Goal: Find specific page/section: Find specific page/section

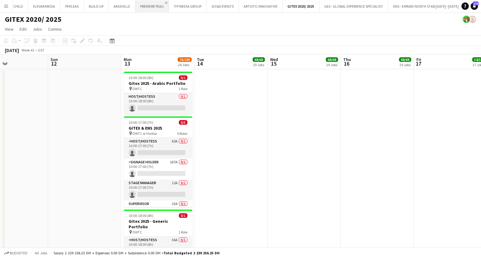
click at [167, 2] on app-icon "Close" at bounding box center [166, 3] width 2 height 2
click at [133, 2] on app-icon "Close" at bounding box center [134, 3] width 2 height 2
click at [160, 2] on app-icon "Close" at bounding box center [161, 3] width 2 height 2
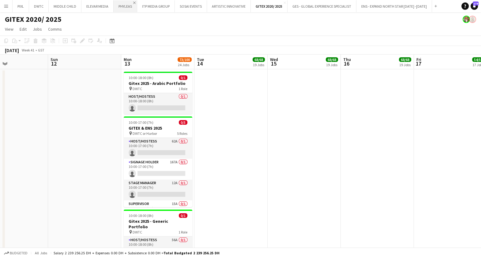
click at [135, 2] on app-icon "Close" at bounding box center [134, 3] width 2 height 2
click at [111, 2] on app-icon "Close" at bounding box center [111, 3] width 2 height 2
click at [77, 2] on app-icon "Close" at bounding box center [78, 3] width 2 height 2
click at [346, 6] on app-icon "Add" at bounding box center [347, 6] width 2 height 2
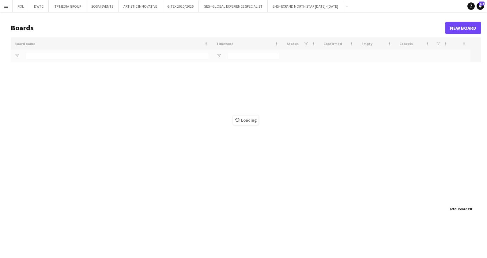
type input "***"
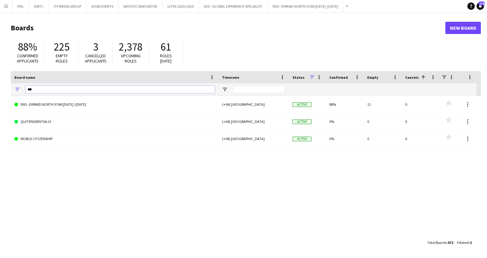
drag, startPoint x: 42, startPoint y: 86, endPoint x: 46, endPoint y: 79, distance: 7.4
click at [21, 89] on div "***" at bounding box center [115, 89] width 208 height 12
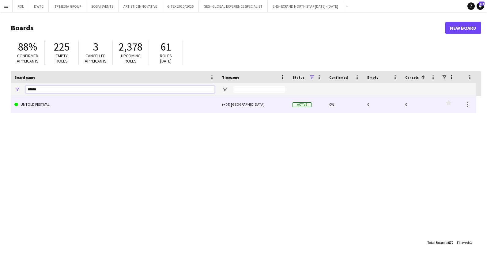
type input "******"
click at [63, 102] on link "UNTOLD FESTIVAL" at bounding box center [114, 104] width 200 height 17
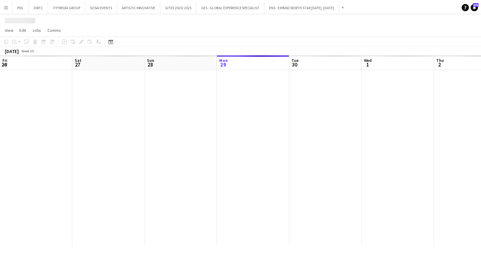
scroll to position [0, 146]
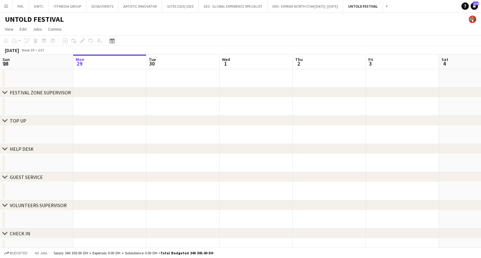
click at [112, 41] on icon "Date picker" at bounding box center [112, 40] width 5 height 5
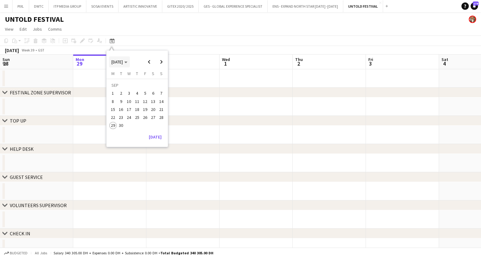
click at [123, 61] on span "[DATE]" at bounding box center [116, 62] width 11 height 6
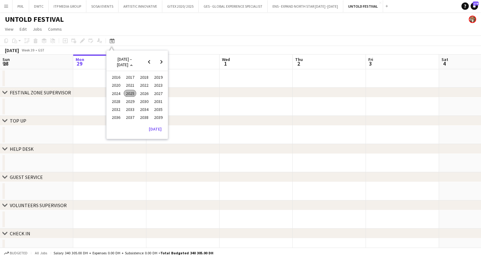
click at [114, 91] on span "2024" at bounding box center [116, 93] width 13 height 7
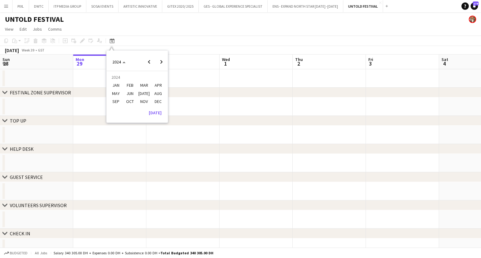
click at [129, 83] on span "FEB" at bounding box center [130, 85] width 13 height 7
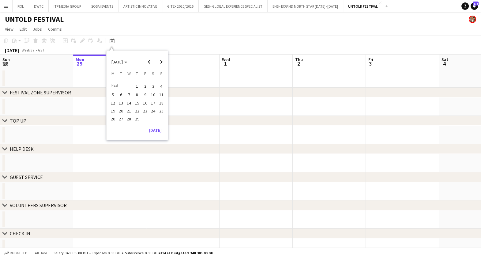
click at [135, 84] on span "1" at bounding box center [136, 86] width 7 height 9
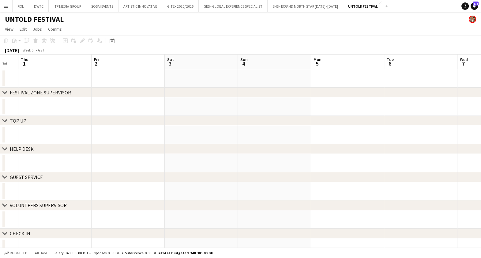
drag, startPoint x: 321, startPoint y: 106, endPoint x: 258, endPoint y: 107, distance: 62.2
click at [1, 109] on app-calendar-viewport "Mon 29 Tue 30 Wed 31 Thu 1 Fri 2 Sat 3 Sun 4 Mon 5 Tue 6 Wed 7 Thu 8 Fri 9" at bounding box center [240, 169] width 481 height 230
drag, startPoint x: 354, startPoint y: 106, endPoint x: 244, endPoint y: 95, distance: 111.0
click at [15, 113] on app-calendar-viewport "Mon 5 Tue 6 Wed 7 Thu 8 Fri 9 Sat 10 Sun 11 Mon 12 Tue 13 Wed 14 Thu 15 Fri 16" at bounding box center [240, 169] width 481 height 230
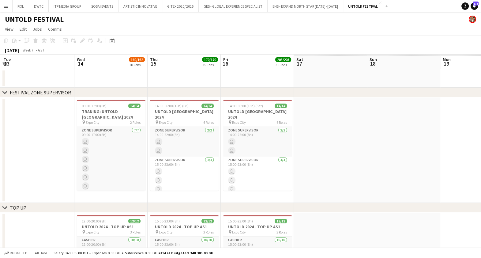
scroll to position [0, 223]
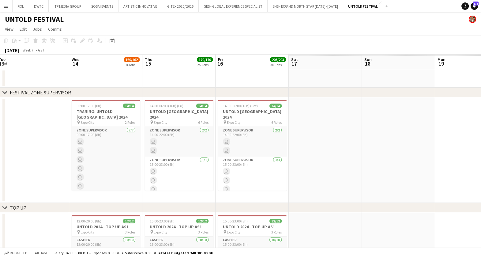
drag, startPoint x: 422, startPoint y: 106, endPoint x: 45, endPoint y: 124, distance: 378.2
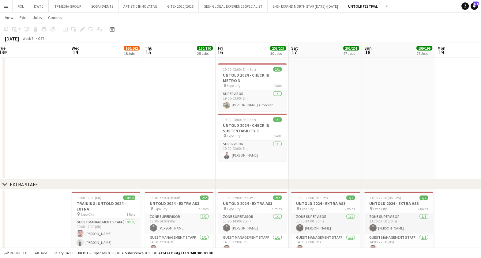
scroll to position [1764, 0]
